Goal: Contribute content

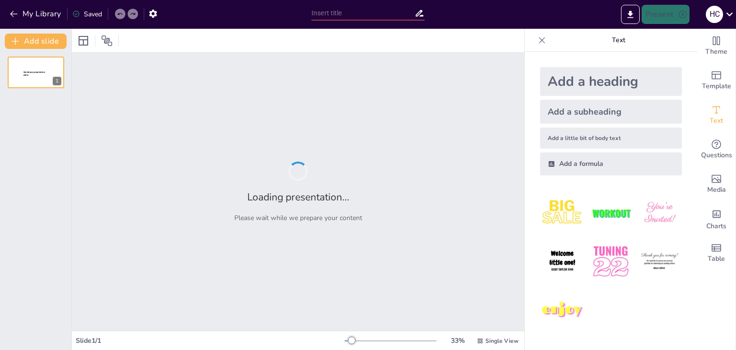
type input "Smart-технології: Розумний дім"
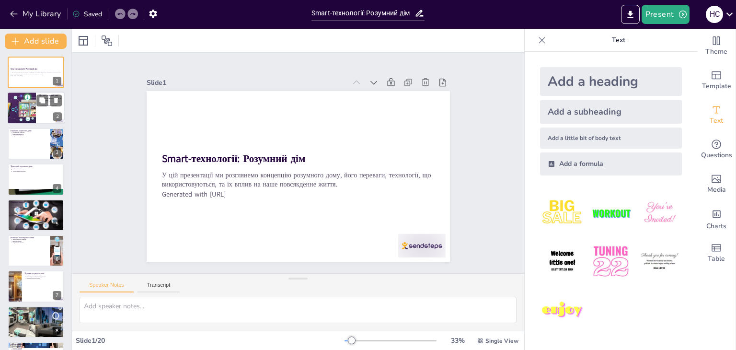
click at [39, 111] on div at bounding box center [36, 108] width 58 height 33
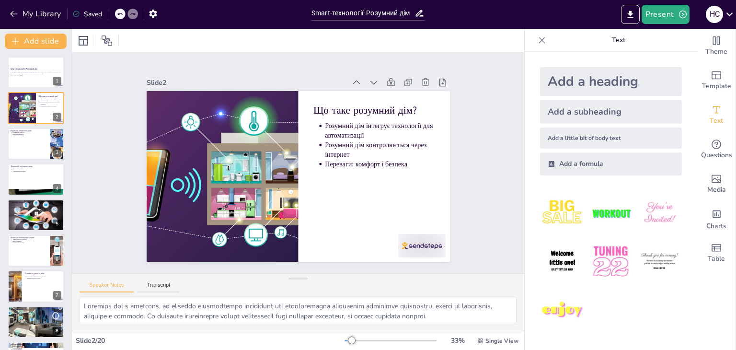
click at [25, 154] on div at bounding box center [36, 144] width 58 height 33
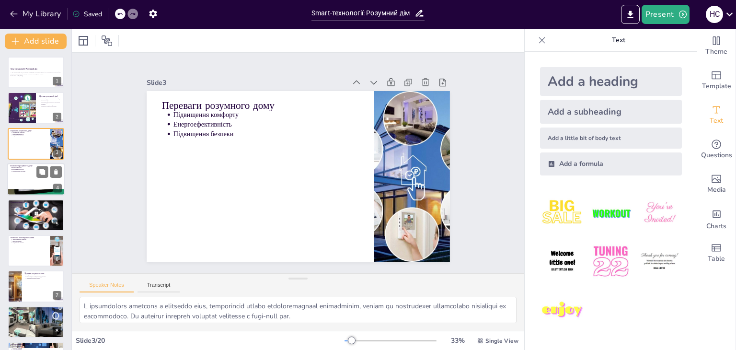
click at [14, 180] on div at bounding box center [36, 179] width 58 height 33
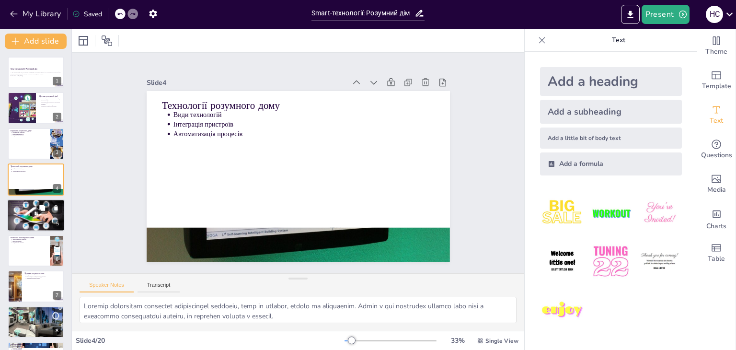
click at [32, 213] on div at bounding box center [36, 215] width 58 height 38
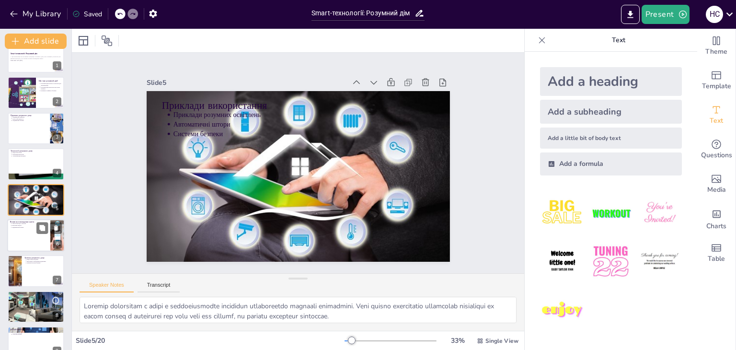
click at [33, 237] on div at bounding box center [36, 235] width 58 height 33
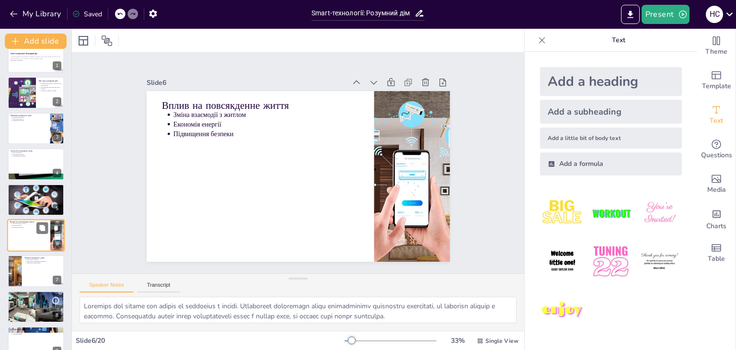
scroll to position [51, 0]
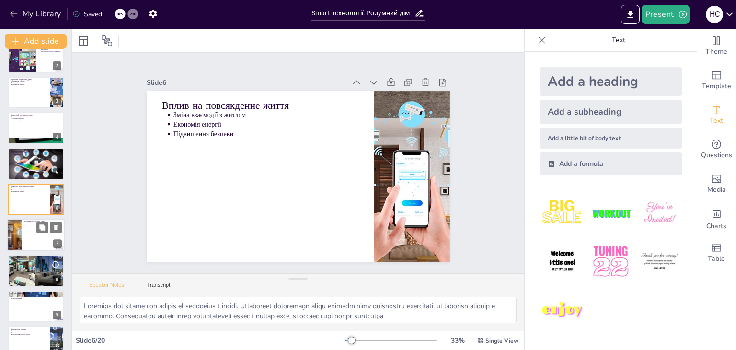
click at [27, 234] on div at bounding box center [36, 235] width 58 height 33
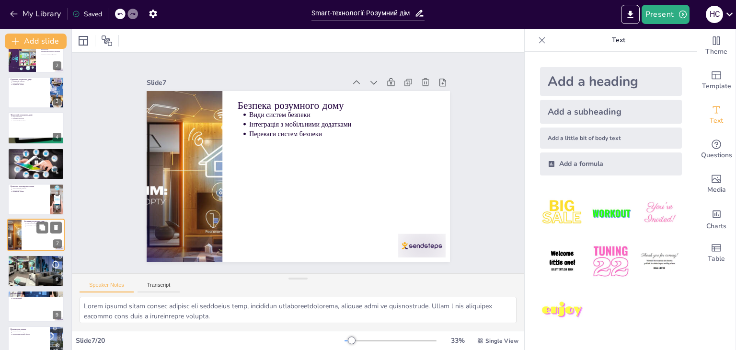
scroll to position [87, 0]
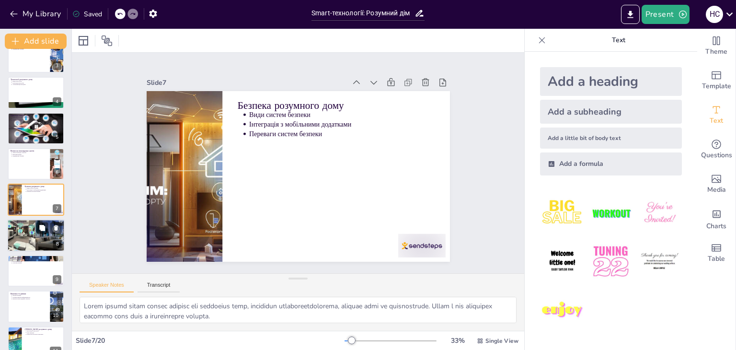
click at [26, 242] on div at bounding box center [36, 235] width 108 height 33
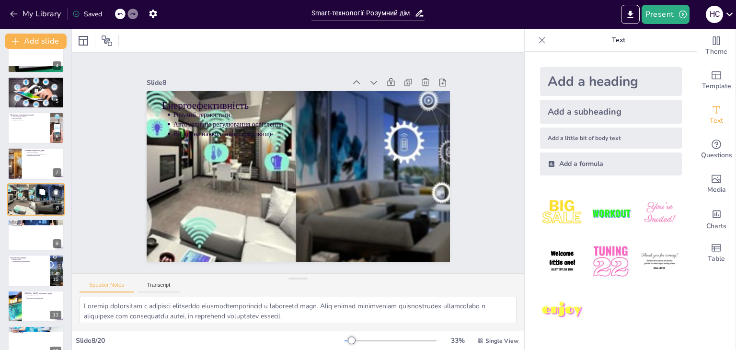
click at [26, 242] on div at bounding box center [36, 235] width 57 height 32
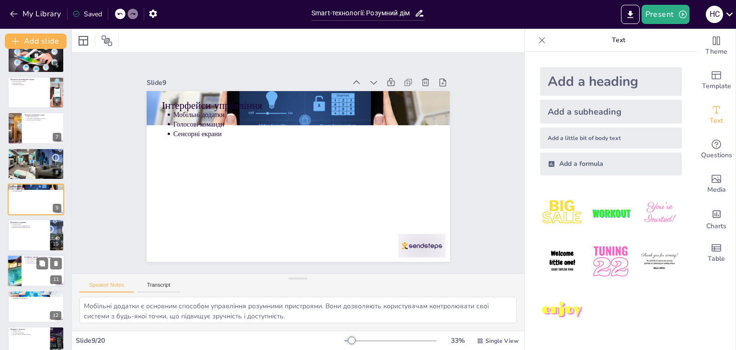
click at [27, 258] on p "Інтеграція технологій" at bounding box center [44, 259] width 35 height 2
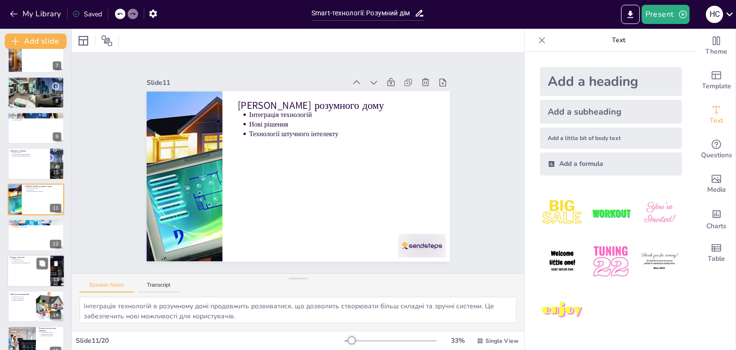
click at [26, 274] on div at bounding box center [36, 271] width 58 height 33
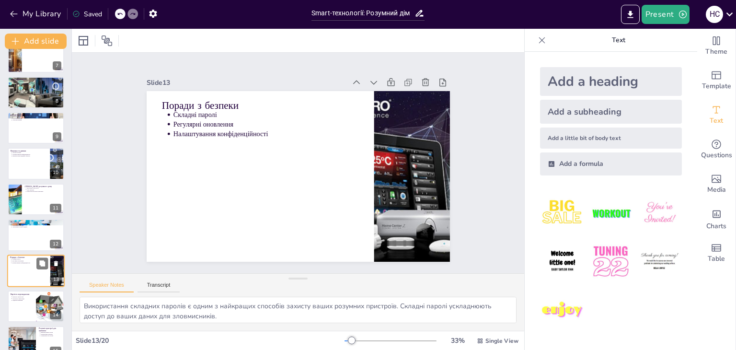
scroll to position [301, 0]
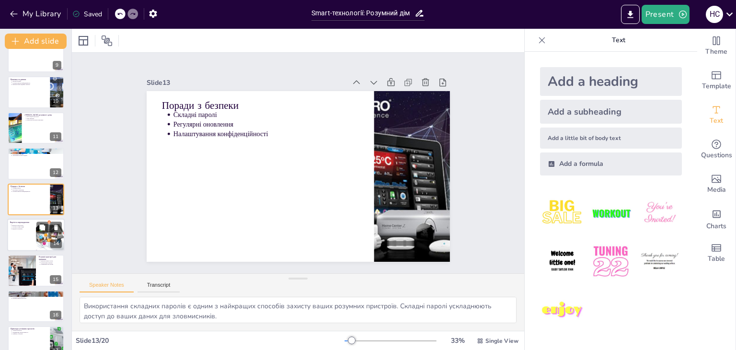
click at [21, 236] on div at bounding box center [36, 235] width 58 height 33
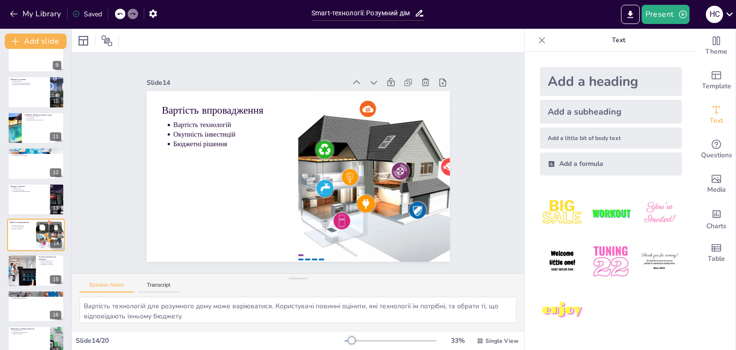
scroll to position [337, 0]
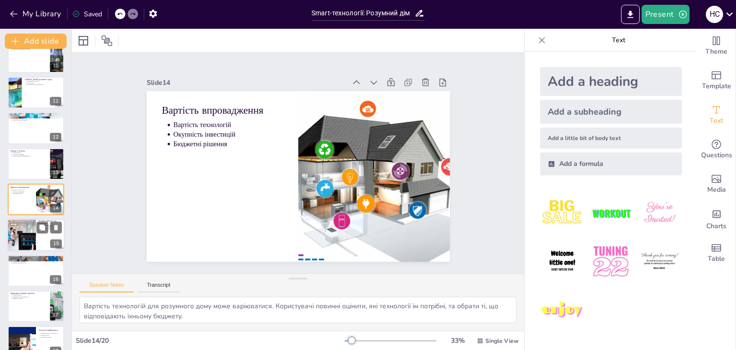
click at [26, 245] on div at bounding box center [22, 235] width 56 height 33
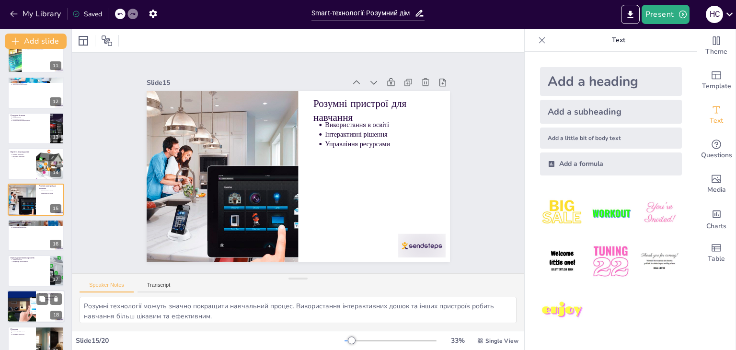
click at [32, 304] on div at bounding box center [22, 307] width 56 height 33
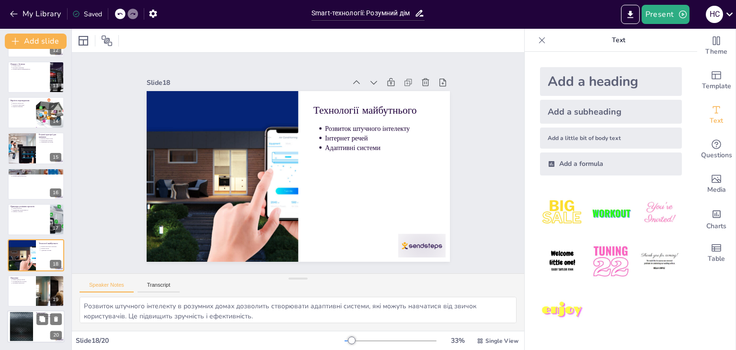
click at [29, 320] on div at bounding box center [22, 326] width 52 height 29
type textarea "Запитання від аудиторії є важливою частиною презентації. Це дозволяє поглибити …"
